Goal: Task Accomplishment & Management: Manage account settings

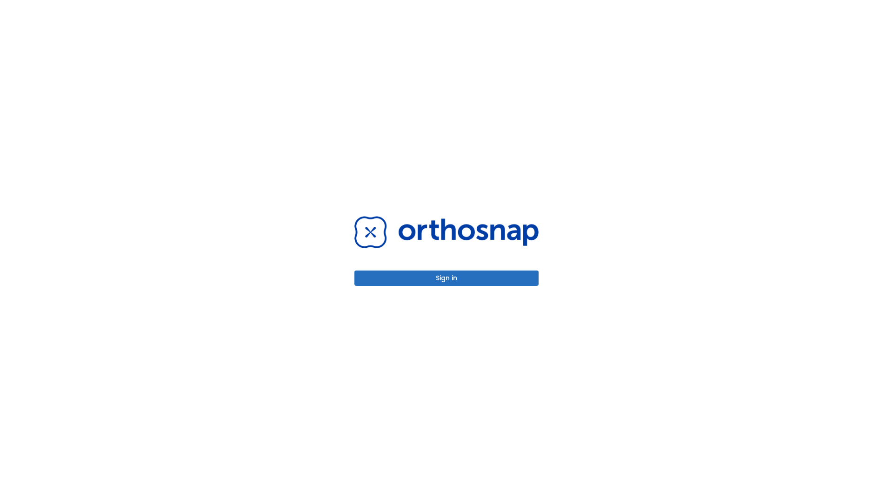
click at [446, 278] on button "Sign in" at bounding box center [446, 278] width 184 height 15
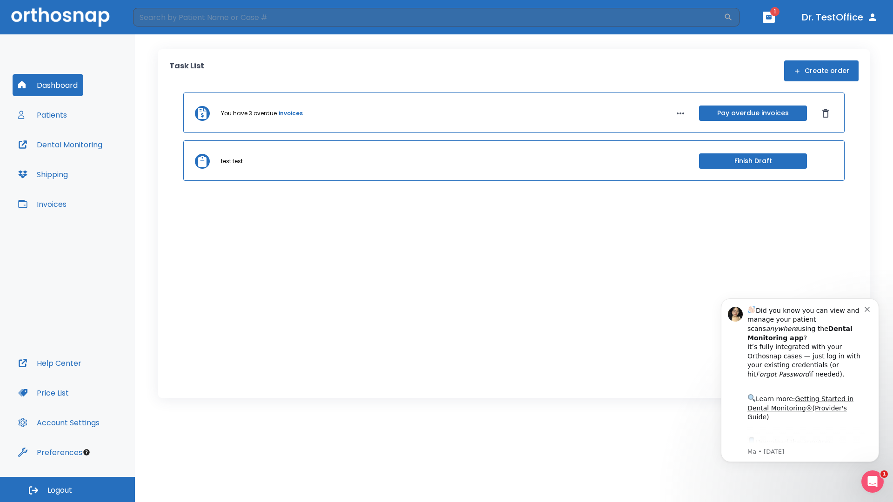
click at [67, 490] on span "Logout" at bounding box center [59, 490] width 25 height 10
